Goal: Navigation & Orientation: Find specific page/section

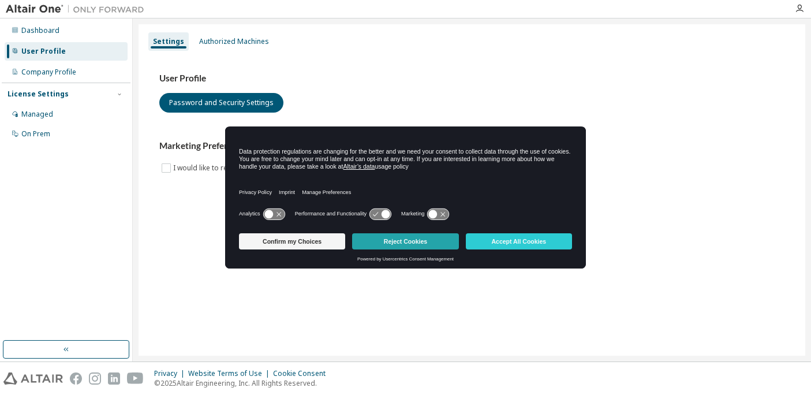
click at [368, 245] on button "Reject Cookies" at bounding box center [405, 241] width 106 height 16
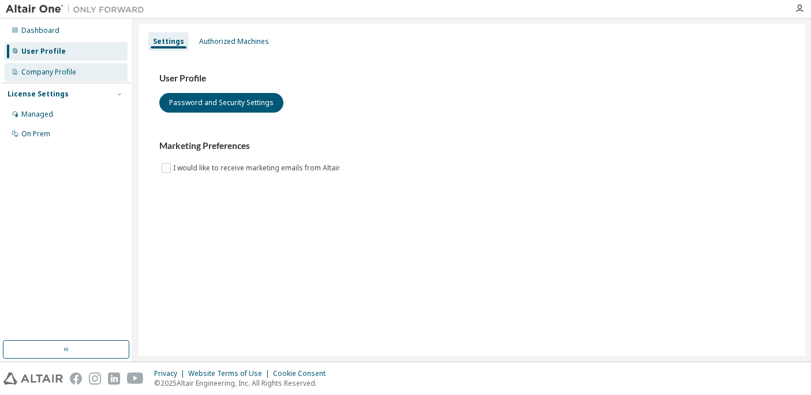
click at [58, 74] on div "Company Profile" at bounding box center [48, 72] width 55 height 9
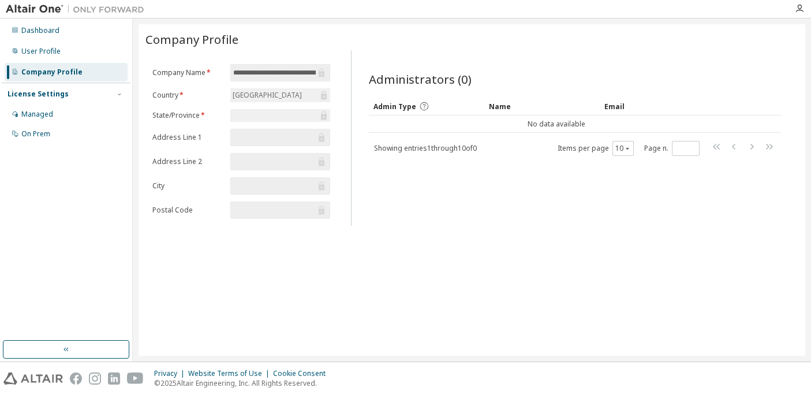
click at [244, 114] on div at bounding box center [280, 115] width 100 height 13
click at [326, 112] on icon at bounding box center [324, 116] width 12 height 12
click at [54, 50] on div "User Profile" at bounding box center [40, 51] width 39 height 9
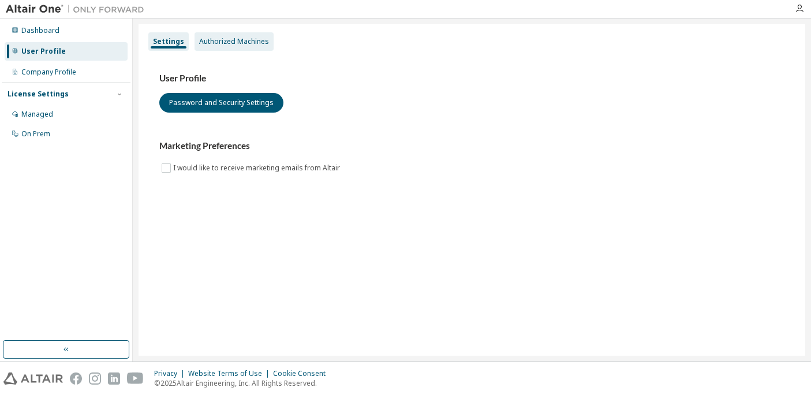
click at [204, 42] on div "Authorized Machines" at bounding box center [234, 41] width 70 height 9
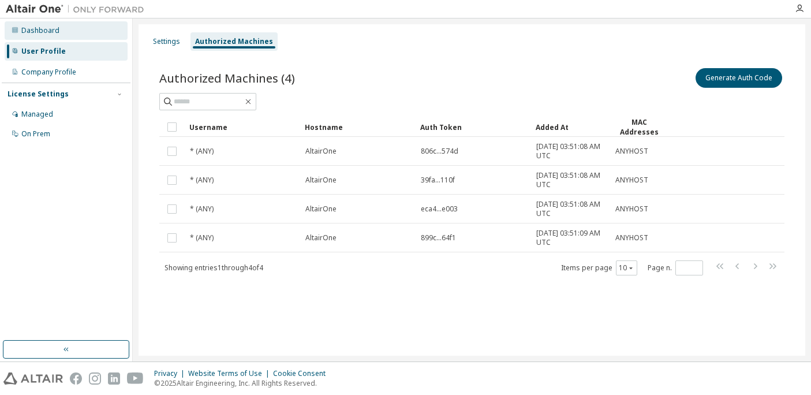
click at [51, 32] on div "Dashboard" at bounding box center [40, 30] width 38 height 9
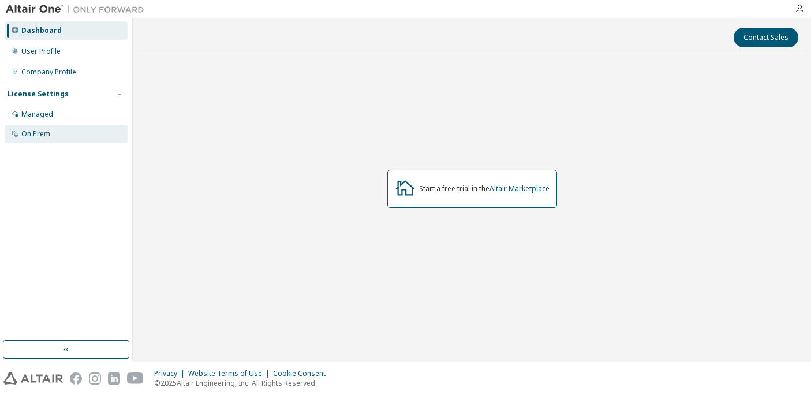
click at [41, 139] on div "On Prem" at bounding box center [66, 134] width 123 height 18
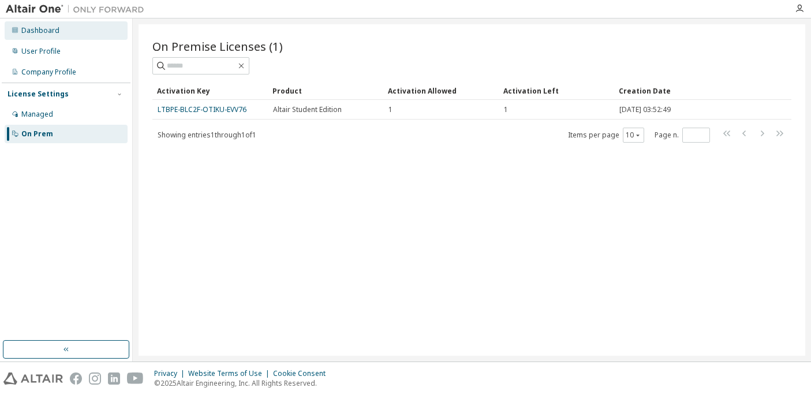
click at [39, 34] on div "Dashboard" at bounding box center [40, 30] width 38 height 9
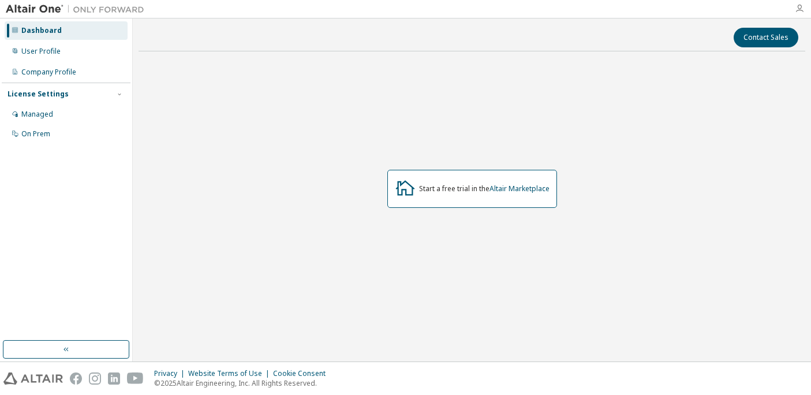
click at [801, 4] on icon "button" at bounding box center [799, 8] width 9 height 9
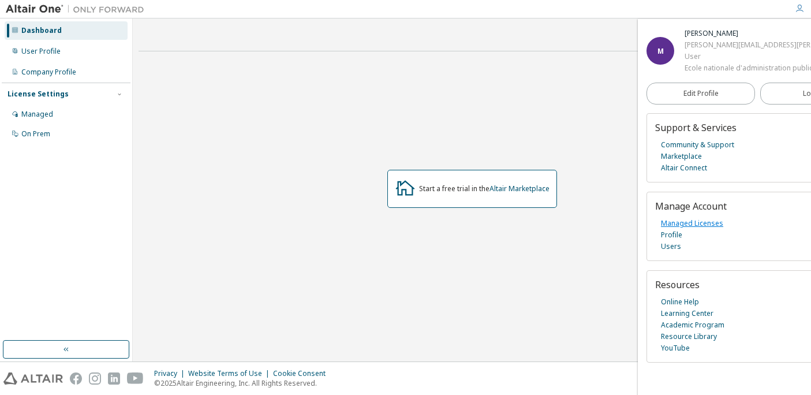
click at [696, 229] on link "Managed Licenses" at bounding box center [692, 224] width 62 height 12
